Goal: Browse casually

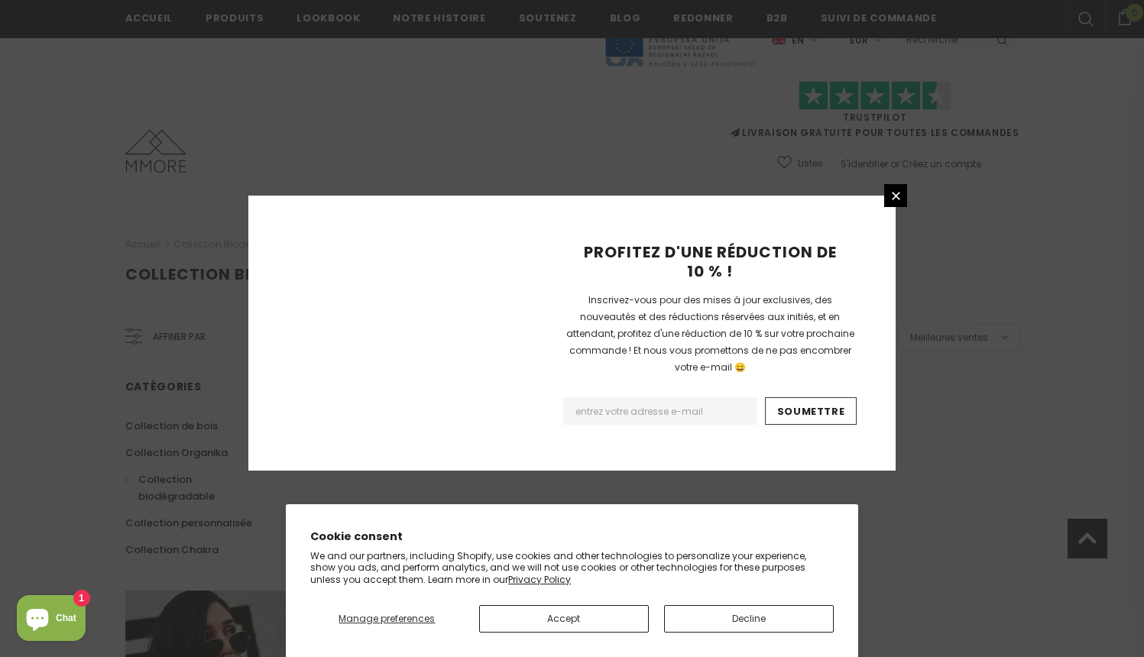
scroll to position [946, 0]
